Goal: Task Accomplishment & Management: Complete application form

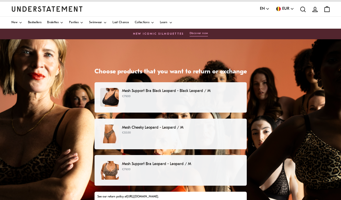
scroll to position [9, 0]
click at [193, 96] on p "€79.00" at bounding box center [181, 96] width 119 height 5
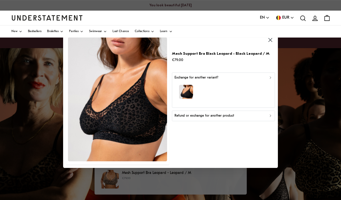
click at [216, 123] on div "Mesh Support Bra Black Leopard - Black Leopard / M €79.00 Exchange for another …" at bounding box center [223, 99] width 103 height 129
click at [250, 124] on div "Mesh Support Bra Black Leopard - Black Leopard / M €79.00 Exchange for another …" at bounding box center [223, 99] width 103 height 129
click at [185, 124] on div "Mesh Support Bra Black Leopard - Black Leopard / M €79.00 Exchange for another …" at bounding box center [223, 99] width 103 height 129
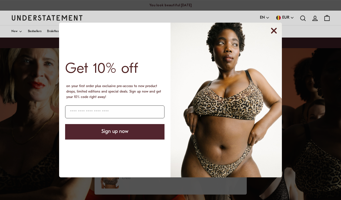
click at [272, 37] on img "POPUP Form" at bounding box center [227, 100] width 112 height 154
click at [274, 41] on img "POPUP Form" at bounding box center [227, 100] width 112 height 154
click at [275, 40] on img "POPUP Form" at bounding box center [227, 100] width 112 height 154
click at [277, 35] on circle "Close dialog" at bounding box center [274, 30] width 11 height 11
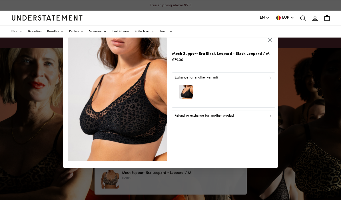
click at [273, 84] on button "Exchange for another variant?" at bounding box center [223, 89] width 103 height 35
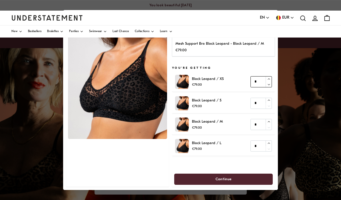
scroll to position [9, 0]
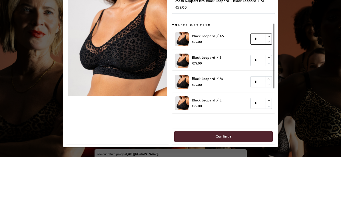
click at [267, 77] on icon "button" at bounding box center [269, 79] width 4 height 4
click at [269, 82] on icon "button" at bounding box center [269, 84] width 4 height 4
type input "*"
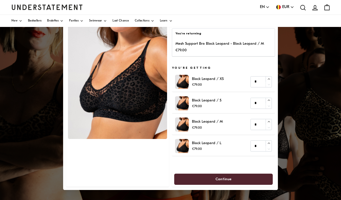
click at [226, 45] on p "Mesh Support Bra Black Leopard - Black Leopard / M" at bounding box center [220, 44] width 89 height 6
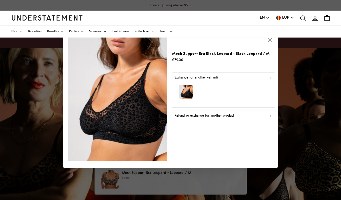
click at [228, 115] on p "Refund or exchange for another product" at bounding box center [205, 115] width 60 height 5
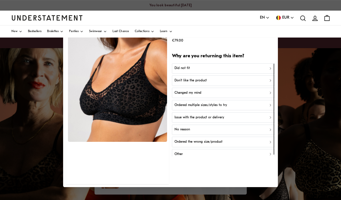
click at [257, 66] on div "Did not fit" at bounding box center [224, 67] width 98 height 5
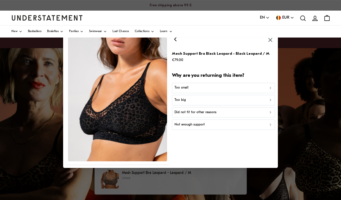
click at [249, 111] on div "Did not fit for other reasons" at bounding box center [224, 112] width 98 height 5
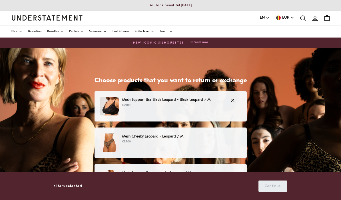
click at [206, 139] on p "€35.00" at bounding box center [181, 141] width 119 height 5
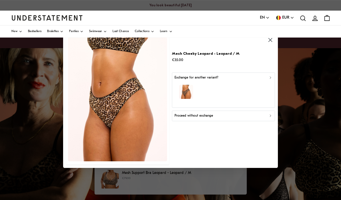
click at [227, 115] on div "Proceed without exchange" at bounding box center [224, 115] width 98 height 5
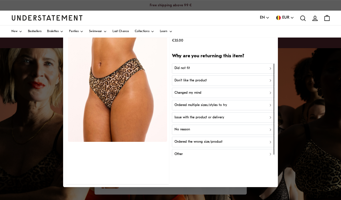
click at [243, 67] on div "Did not fit" at bounding box center [224, 67] width 98 height 5
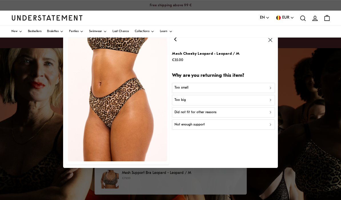
click at [217, 111] on div "Did not fit for other reasons" at bounding box center [224, 112] width 98 height 5
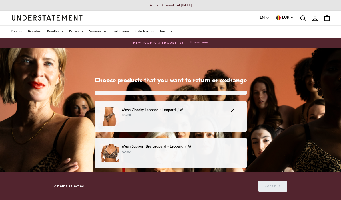
scroll to position [26, 0]
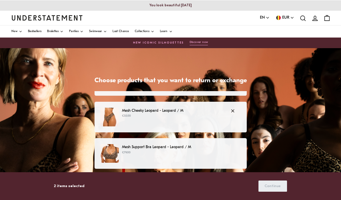
click at [204, 152] on p "€79.00" at bounding box center [181, 152] width 119 height 5
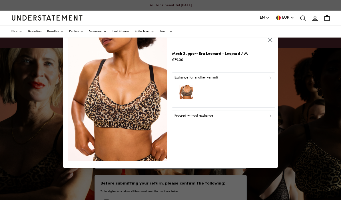
click at [226, 114] on div "Proceed without exchange" at bounding box center [224, 115] width 98 height 5
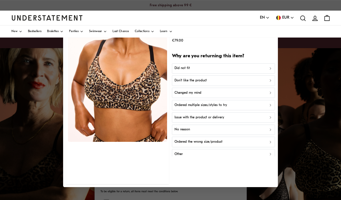
click at [226, 81] on div "Don't like the product" at bounding box center [224, 80] width 98 height 5
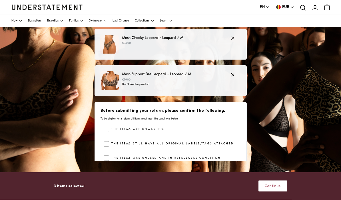
scroll to position [73, 0]
click at [158, 180] on link "[URL][DOMAIN_NAME]" at bounding box center [142, 180] width 31 height 3
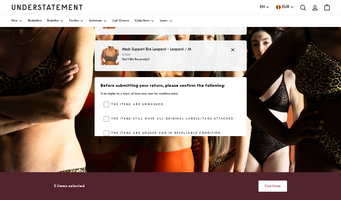
click at [237, 106] on div "The items are unwashed." at bounding box center [172, 106] width 137 height 9
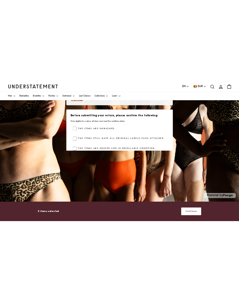
scroll to position [0, 0]
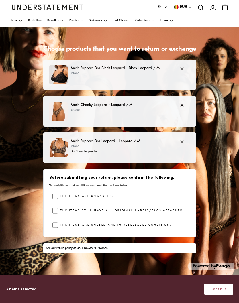
click at [218, 199] on span "Continue" at bounding box center [218, 288] width 16 height 11
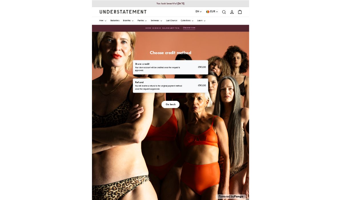
scroll to position [31, 0]
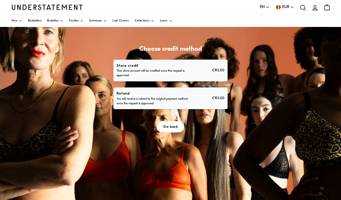
click at [180, 101] on p "You will receive a refund to the original payment method once the request is ap…" at bounding box center [153, 101] width 72 height 9
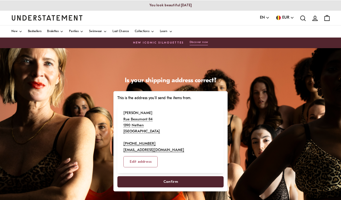
click at [171, 176] on span "Confirm" at bounding box center [171, 181] width 15 height 11
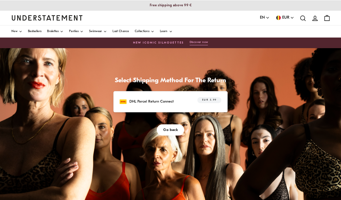
click at [210, 100] on span "EUR 5.99" at bounding box center [209, 100] width 15 height 6
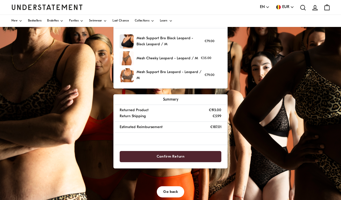
scroll to position [73, 0]
click at [171, 156] on span "Confirm Return" at bounding box center [171, 156] width 28 height 11
click at [172, 156] on span "Confirm Return" at bounding box center [171, 156] width 28 height 11
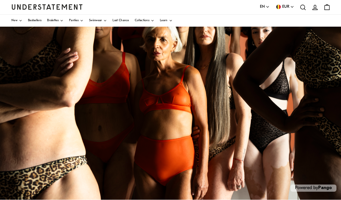
scroll to position [134, 0]
